Goal: Check status

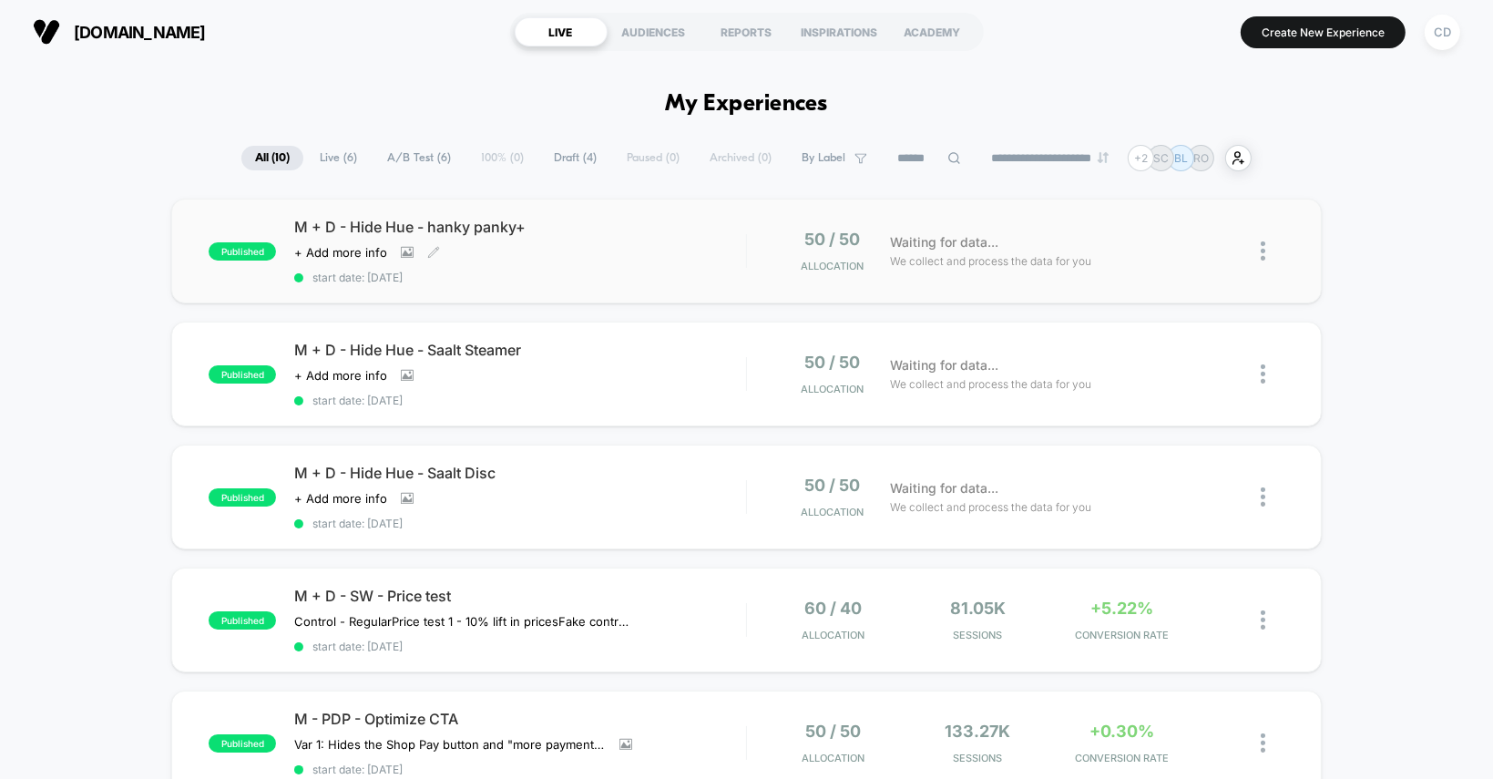
click at [568, 251] on div "Click to view images Click to edit experience details + Add more info" at bounding box center [452, 252] width 316 height 15
